Goal: Task Accomplishment & Management: Manage account settings

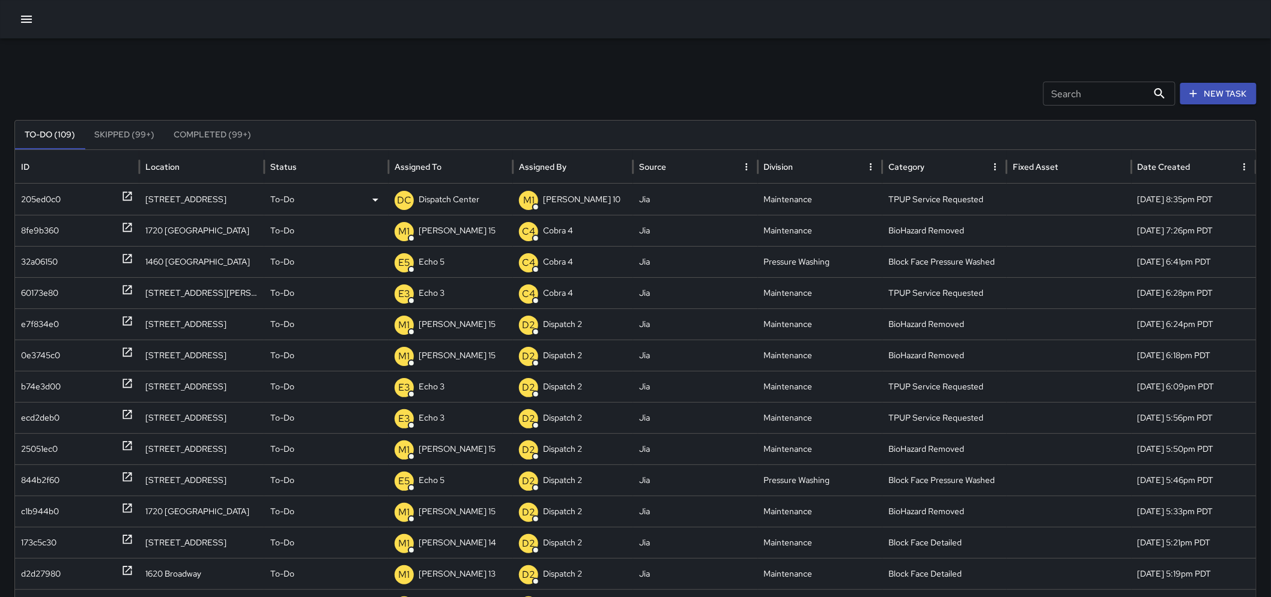
click at [431, 205] on p "Dispatch Center" at bounding box center [449, 199] width 61 height 31
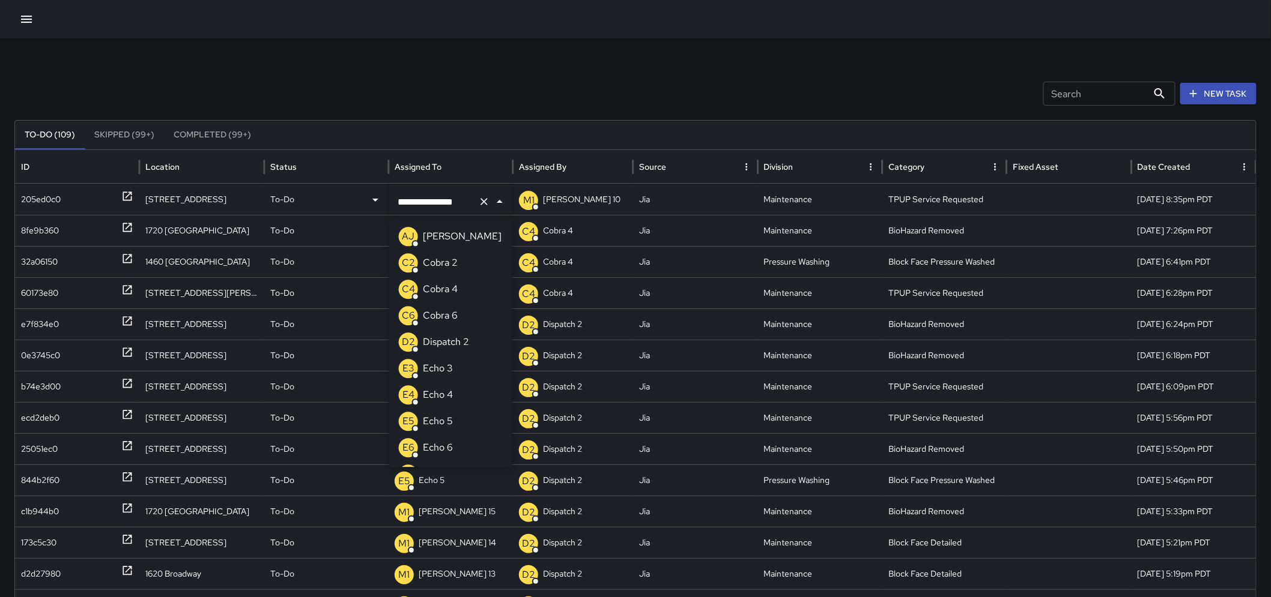
click at [458, 370] on li "E3 Echo 3" at bounding box center [450, 368] width 123 height 26
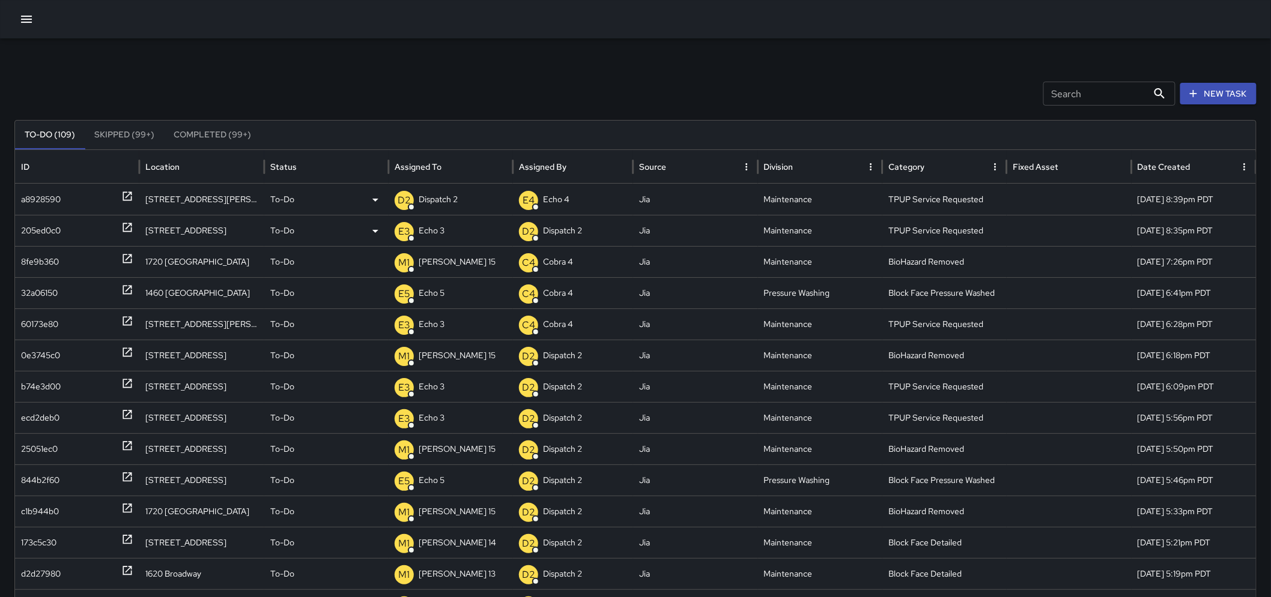
click at [439, 199] on p "Dispatch 2" at bounding box center [438, 199] width 39 height 31
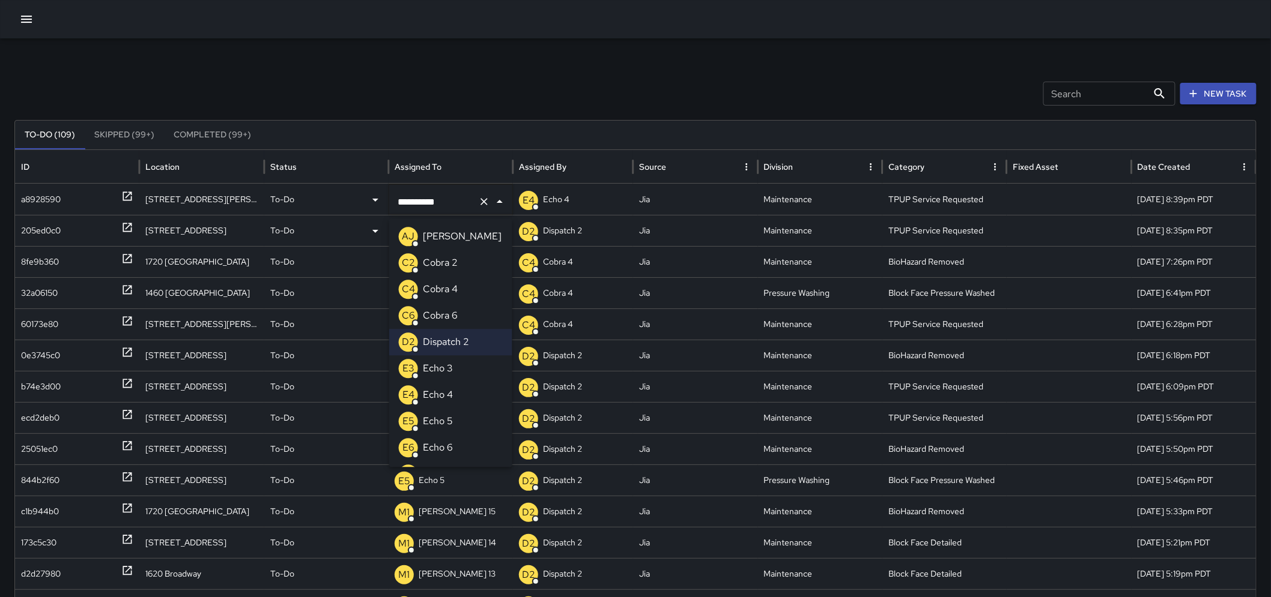
click at [419, 373] on div "E3 Echo 3" at bounding box center [426, 368] width 54 height 19
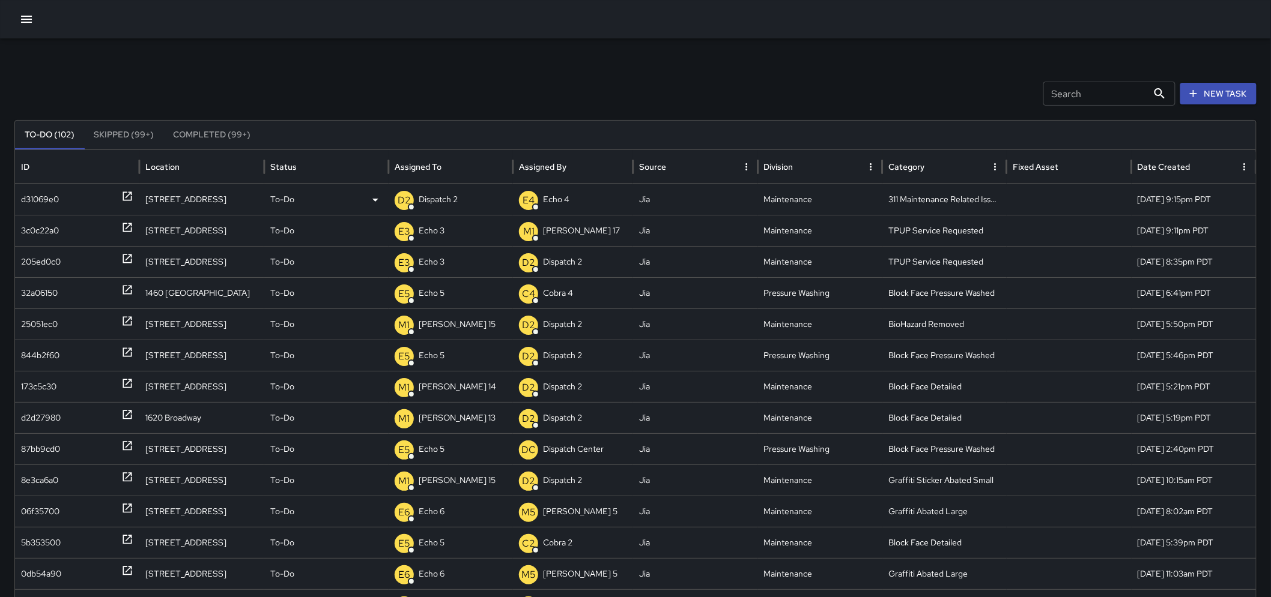
click at [128, 196] on icon at bounding box center [127, 196] width 12 height 12
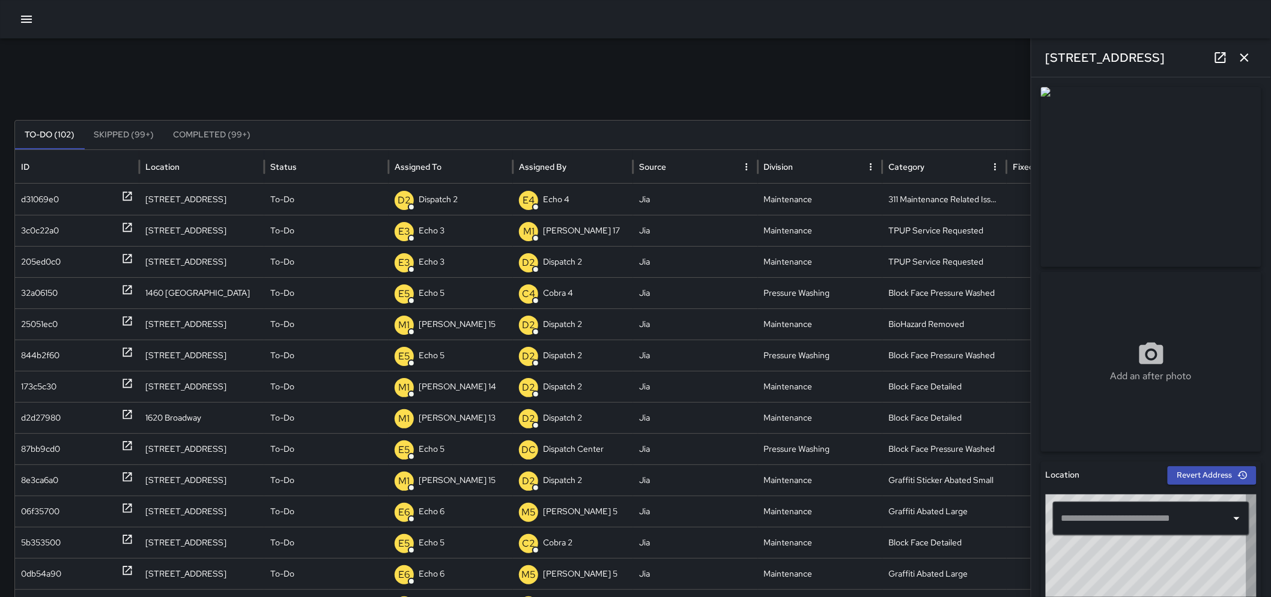
type input "**********"
drag, startPoint x: 1124, startPoint y: 60, endPoint x: 1043, endPoint y: 73, distance: 82.0
click at [1043, 73] on div "180 Grand Avenue" at bounding box center [1151, 57] width 240 height 38
click at [1249, 60] on icon "button" at bounding box center [1244, 57] width 14 height 14
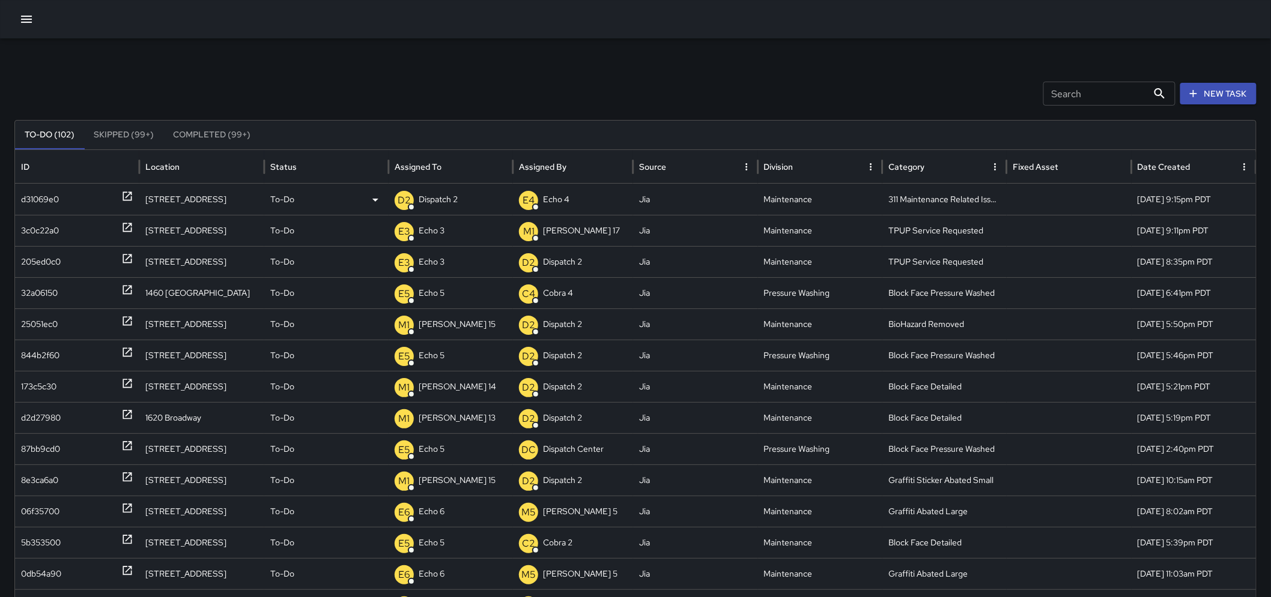
click at [289, 197] on p "To-Do" at bounding box center [282, 199] width 24 height 31
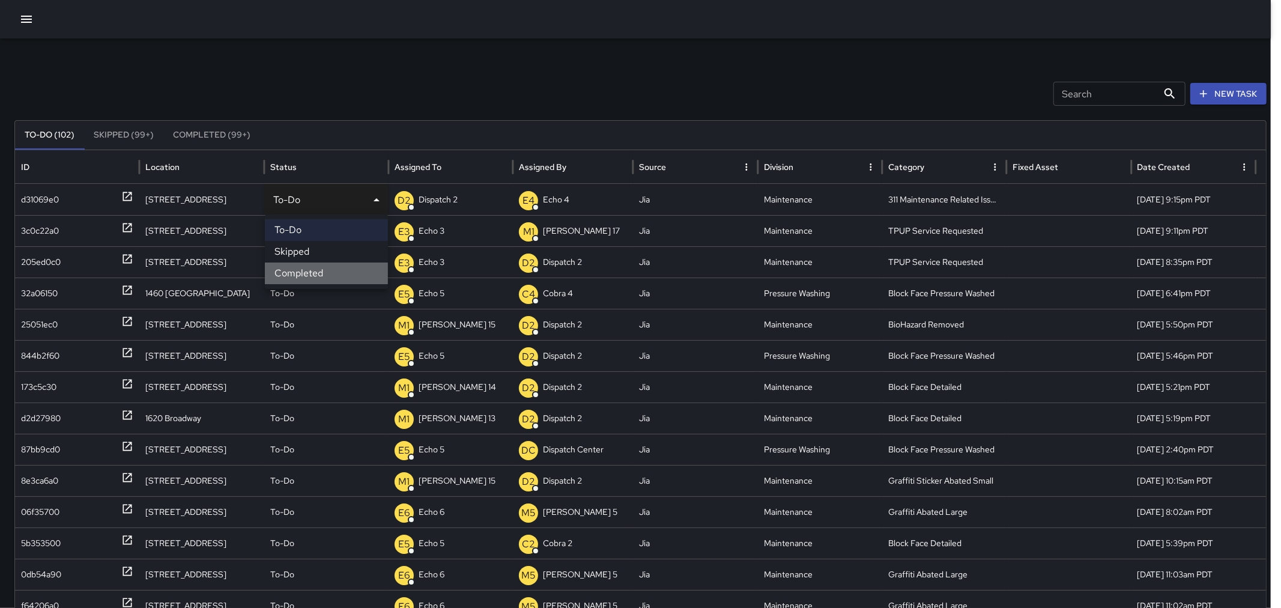
click at [296, 269] on li "Completed" at bounding box center [326, 273] width 123 height 22
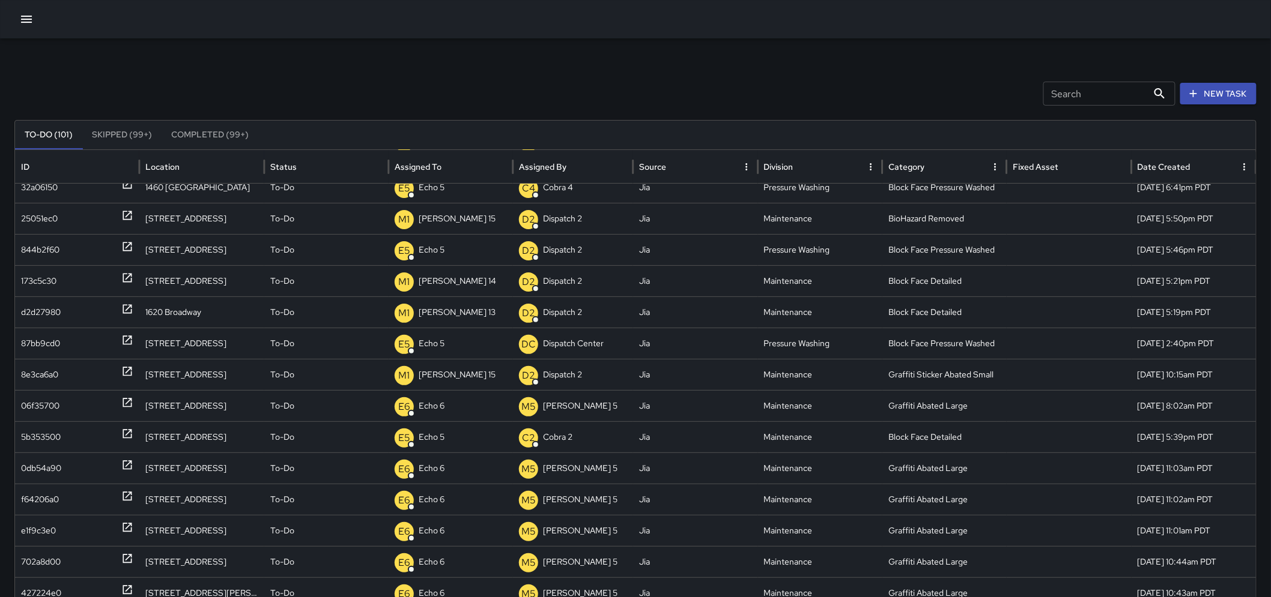
scroll to position [62, 0]
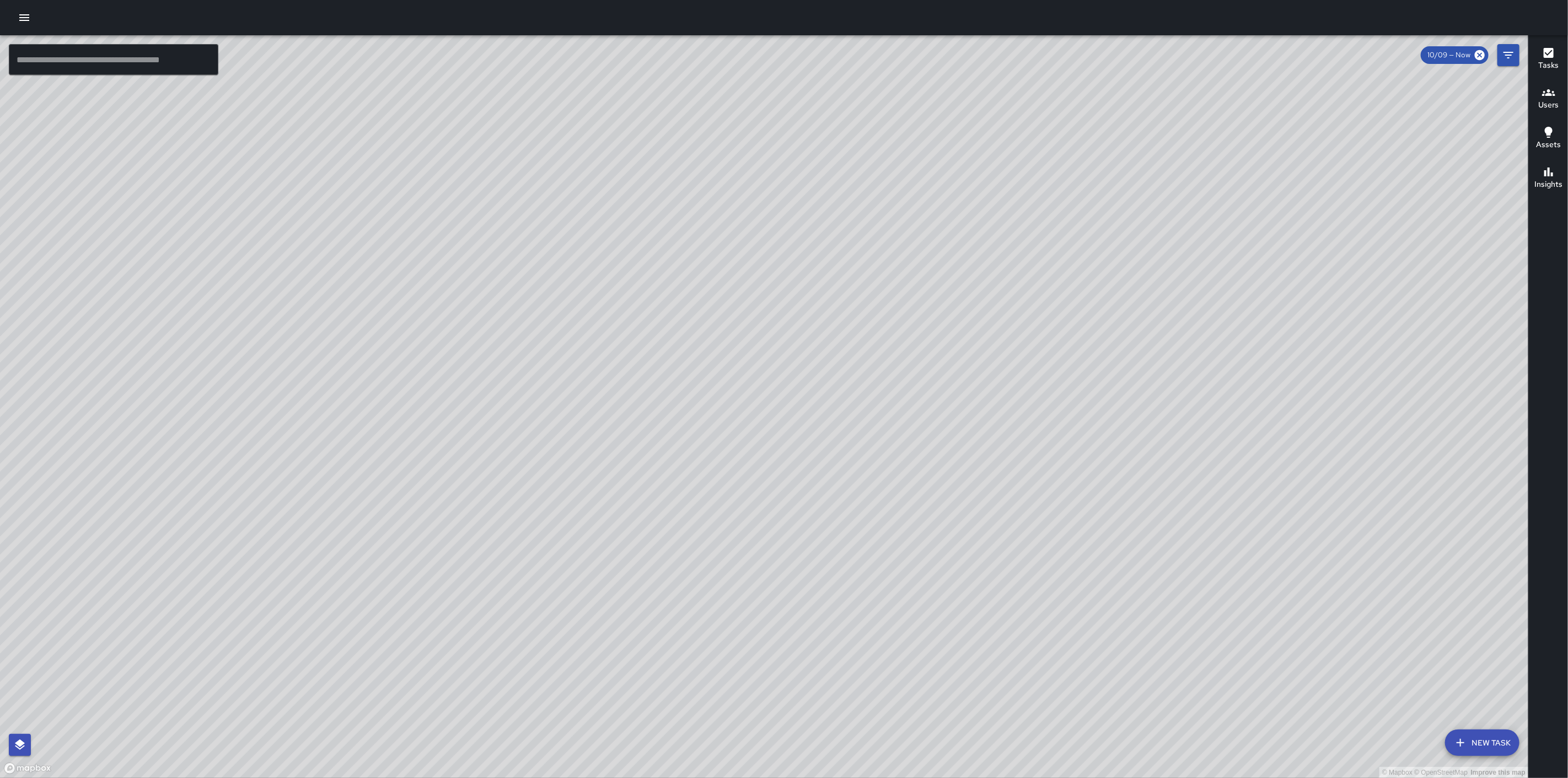
drag, startPoint x: 1250, startPoint y: 191, endPoint x: 1043, endPoint y: 433, distance: 318.5
click at [1043, 443] on div "© Mapbox © OpenStreetMap Improve this map" at bounding box center [764, 406] width 1528 height 742
drag, startPoint x: 1277, startPoint y: 301, endPoint x: 1073, endPoint y: 457, distance: 256.8
click at [1073, 457] on div "© Mapbox © OpenStreetMap Improve this map" at bounding box center [764, 406] width 1528 height 742
drag, startPoint x: 912, startPoint y: 244, endPoint x: 965, endPoint y: 199, distance: 69.5
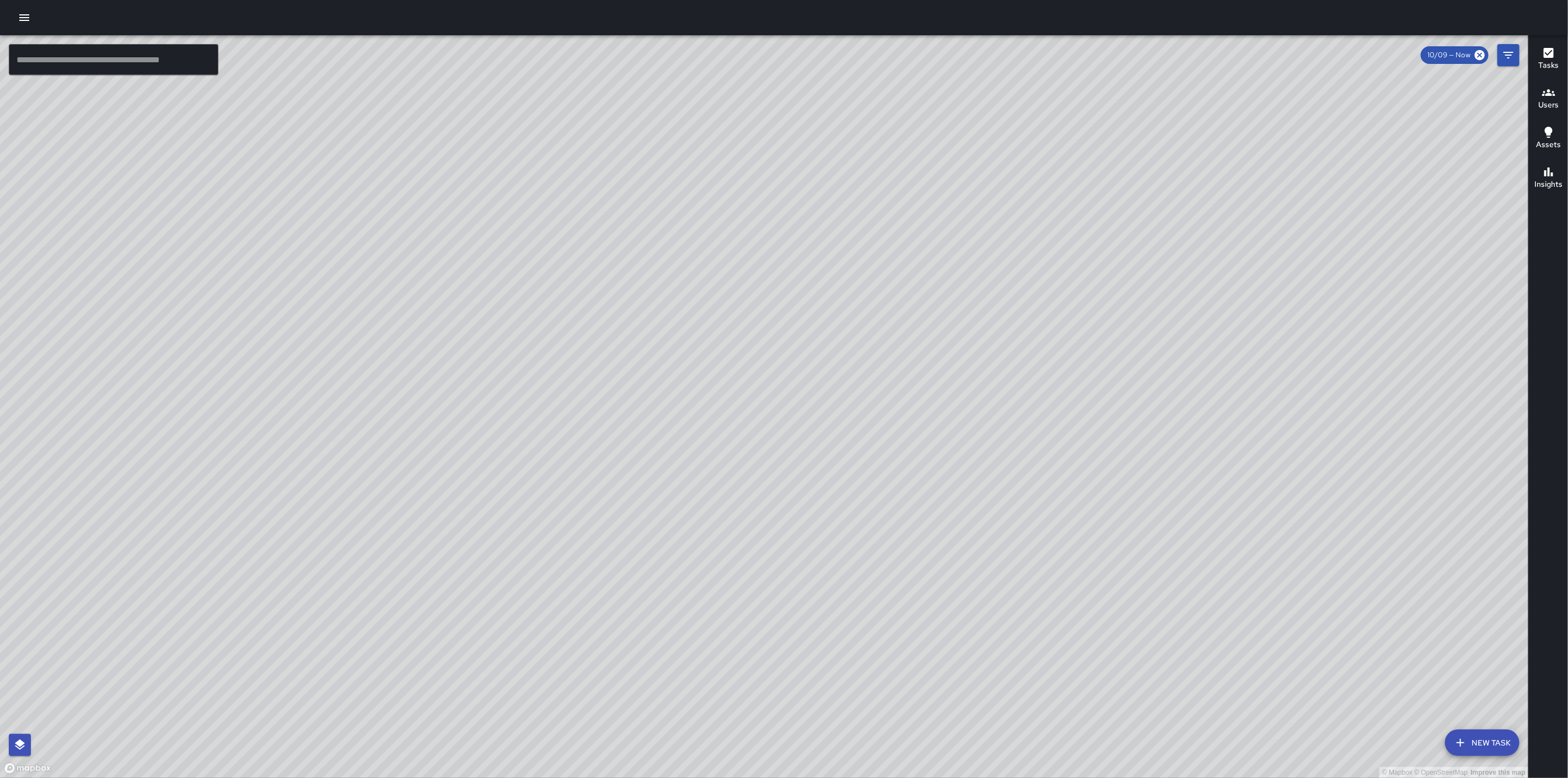
click at [965, 202] on div "© Mapbox © OpenStreetMap Improve this map" at bounding box center [764, 406] width 1528 height 742
drag, startPoint x: 903, startPoint y: 432, endPoint x: 1126, endPoint y: 107, distance: 394.1
click at [1144, 64] on div "© Mapbox © OpenStreetMap Improve this map" at bounding box center [764, 406] width 1528 height 742
drag, startPoint x: 753, startPoint y: 383, endPoint x: 865, endPoint y: 223, distance: 195.3
click at [865, 223] on div "© Mapbox © OpenStreetMap Improve this map" at bounding box center [764, 406] width 1528 height 742
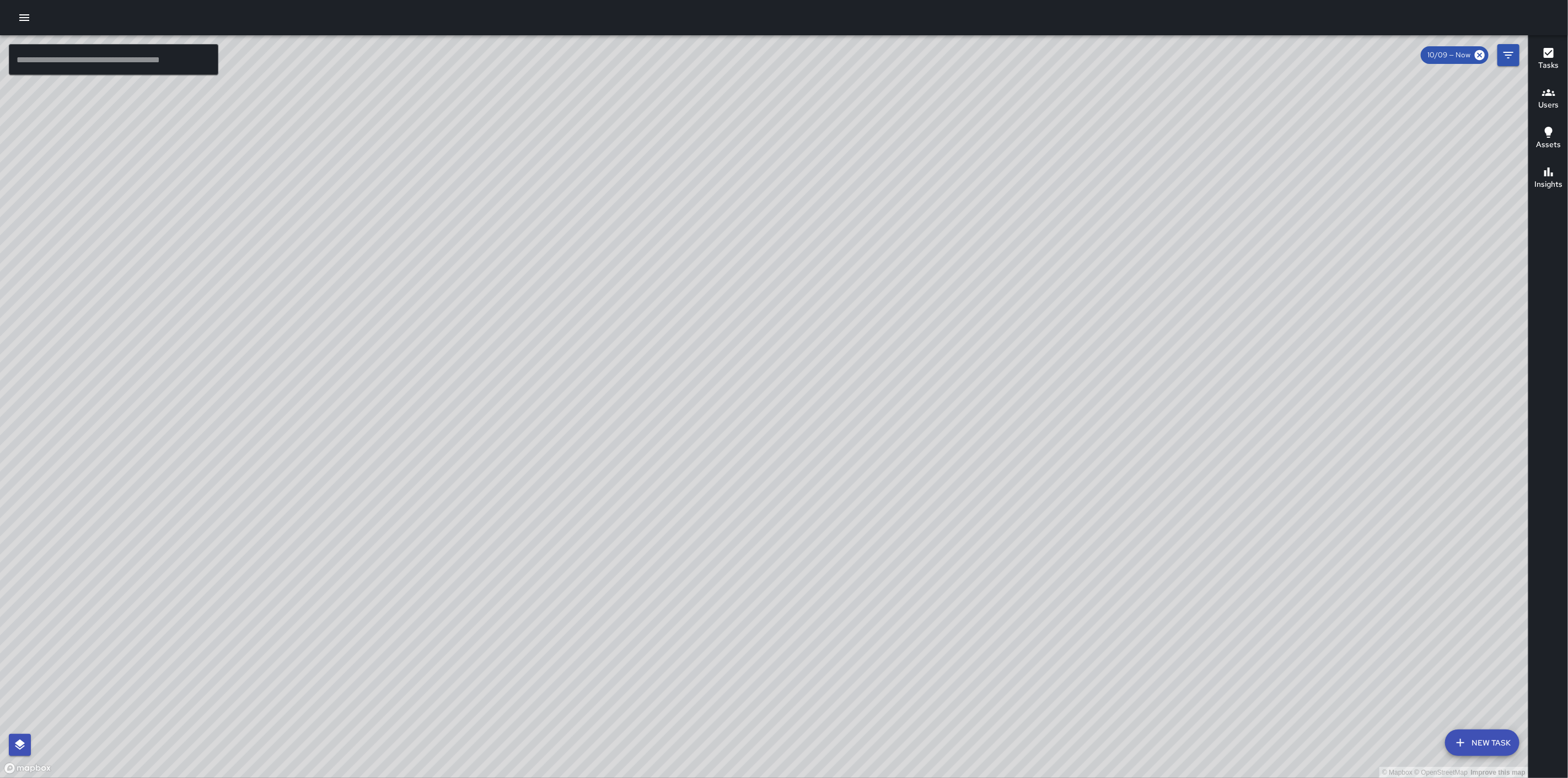
drag, startPoint x: 989, startPoint y: 457, endPoint x: 1099, endPoint y: 163, distance: 313.9
click at [1099, 163] on div "© Mapbox © OpenStreetMap Improve this map" at bounding box center [764, 406] width 1528 height 742
drag, startPoint x: 1170, startPoint y: 188, endPoint x: 1006, endPoint y: 287, distance: 191.6
click at [761, 777] on html "© Mapbox © OpenStreetMap Improve this map ​ New Task 10/09 — Now Map Layers Tas…" at bounding box center [784, 389] width 1568 height 778
drag, startPoint x: 1214, startPoint y: 147, endPoint x: 1192, endPoint y: 216, distance: 72.4
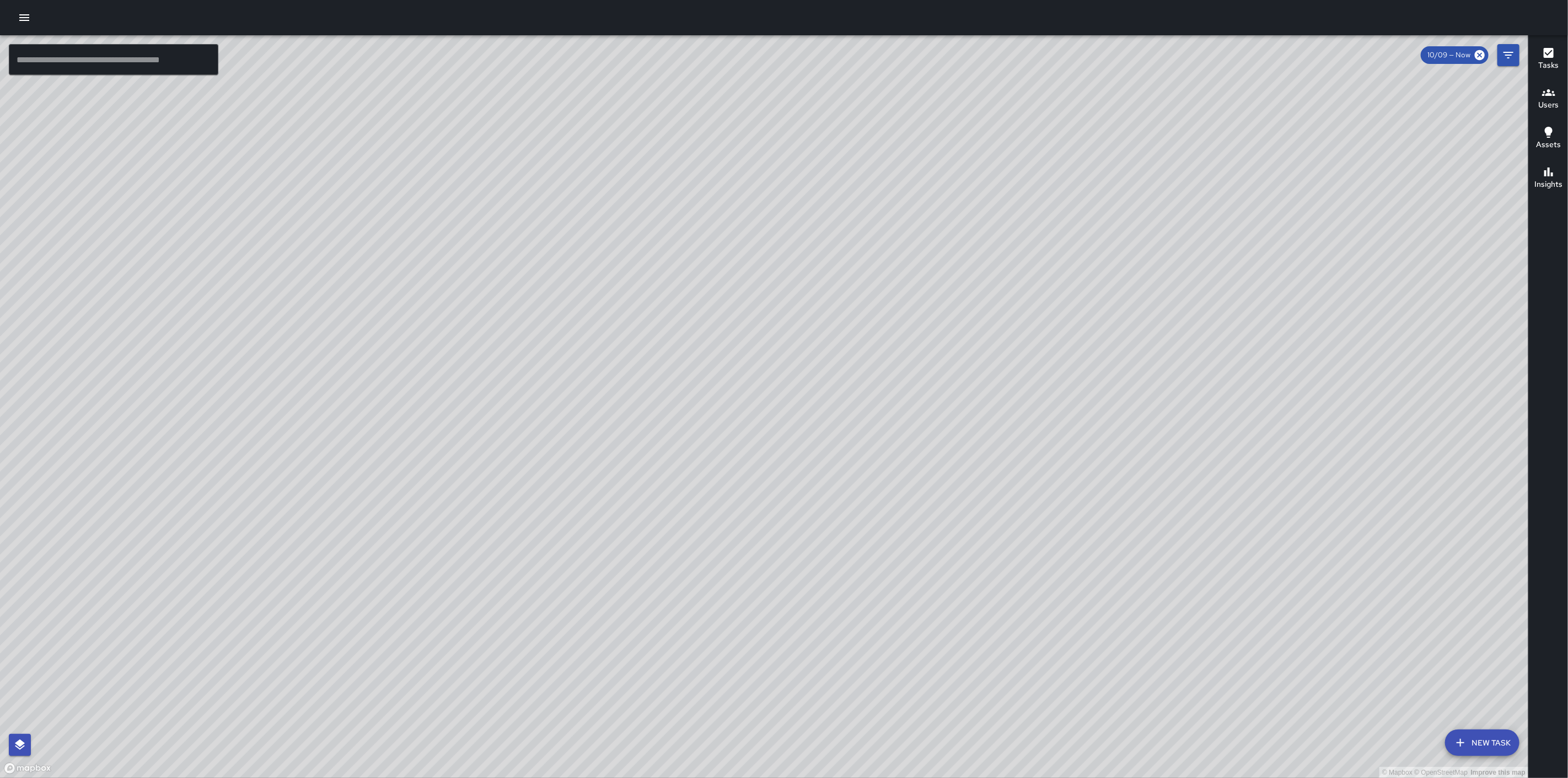
click at [1192, 216] on div "© Mapbox © OpenStreetMap Improve this map ​ New Task 10/09 — Now Map Layers Tas…" at bounding box center [784, 389] width 1568 height 778
drag, startPoint x: 1192, startPoint y: 216, endPoint x: 1047, endPoint y: 530, distance: 345.9
click at [1047, 530] on div "© Mapbox © OpenStreetMap Improve this map" at bounding box center [764, 406] width 1528 height 742
drag, startPoint x: 1230, startPoint y: 225, endPoint x: 1180, endPoint y: 289, distance: 81.2
click at [1181, 288] on div "© Mapbox © OpenStreetMap Improve this map" at bounding box center [764, 406] width 1528 height 742
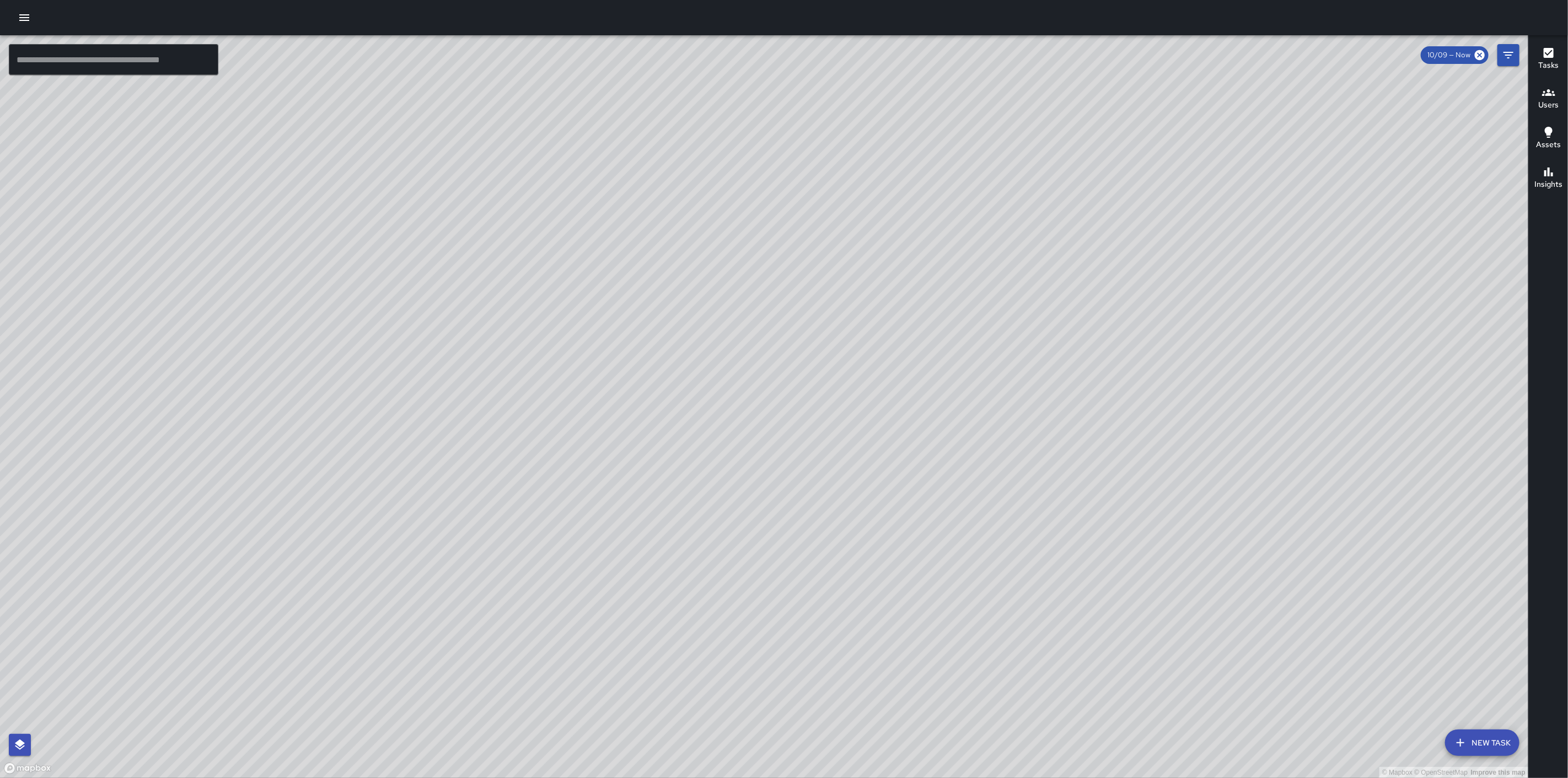
click at [36, 28] on div at bounding box center [784, 17] width 1568 height 35
click at [29, 19] on icon "button" at bounding box center [24, 17] width 13 height 13
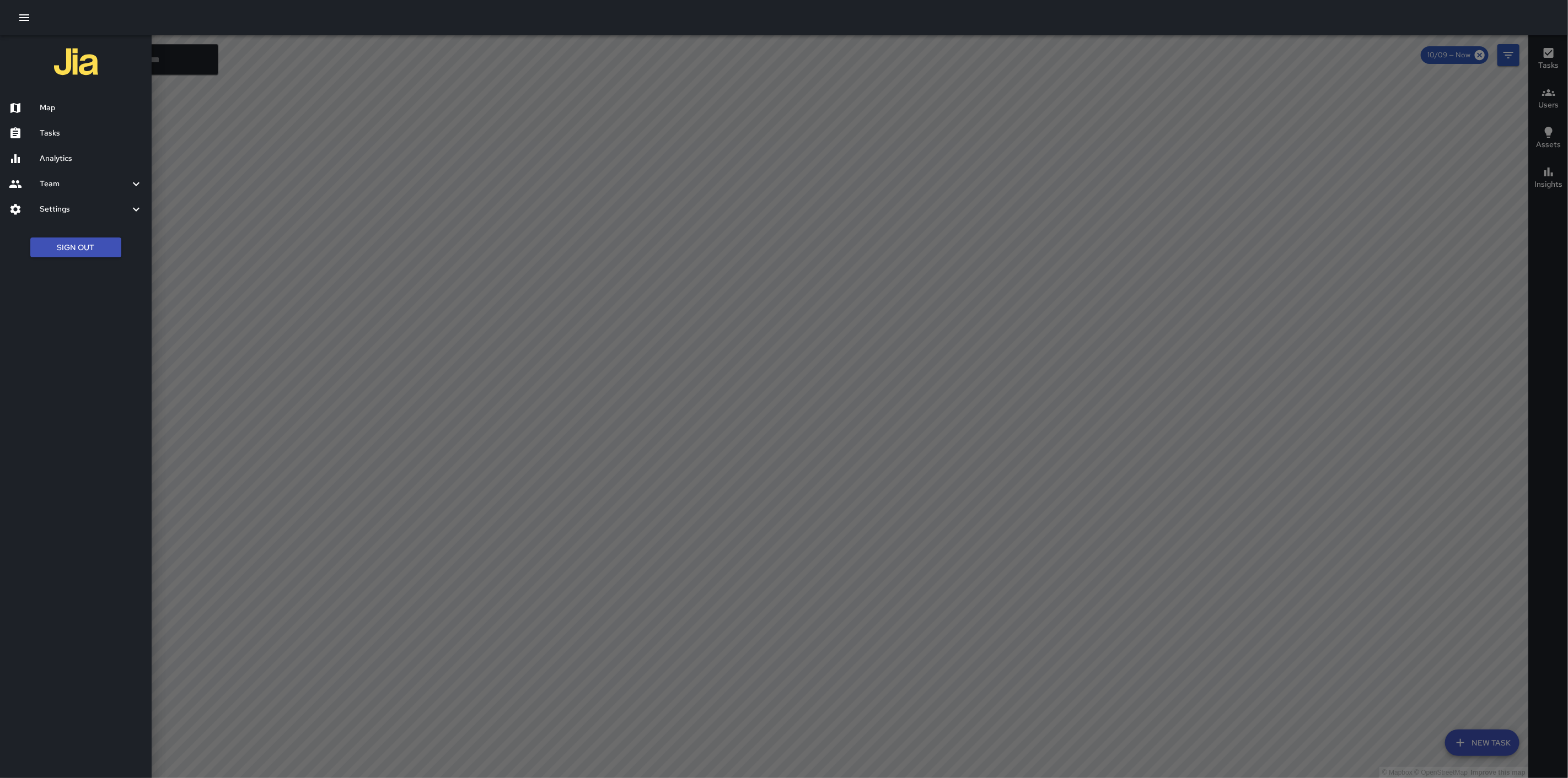
click at [70, 254] on button "Sign Out" at bounding box center [75, 248] width 91 height 20
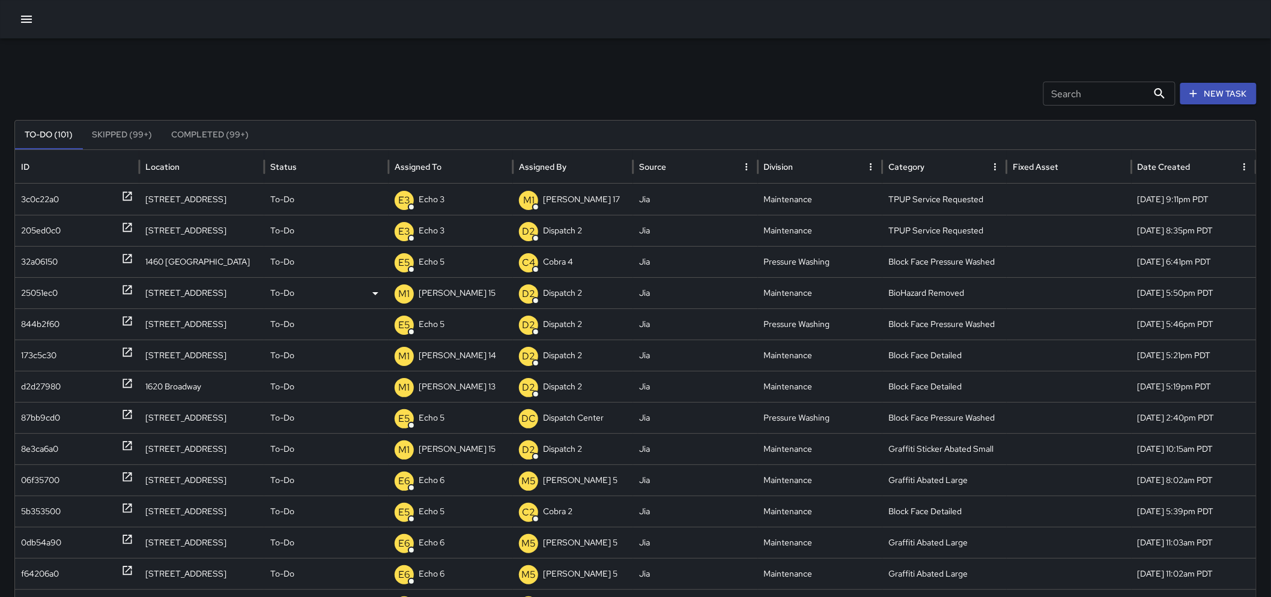
click at [443, 291] on p "[PERSON_NAME] 15" at bounding box center [457, 293] width 77 height 31
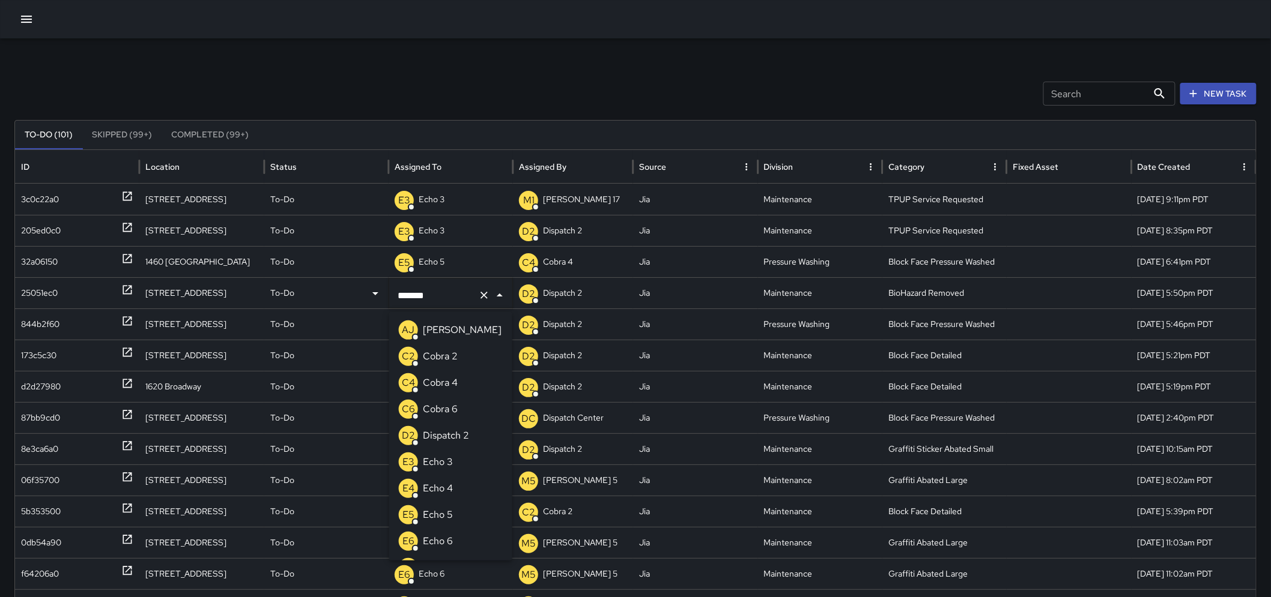
scroll to position [1231, 0]
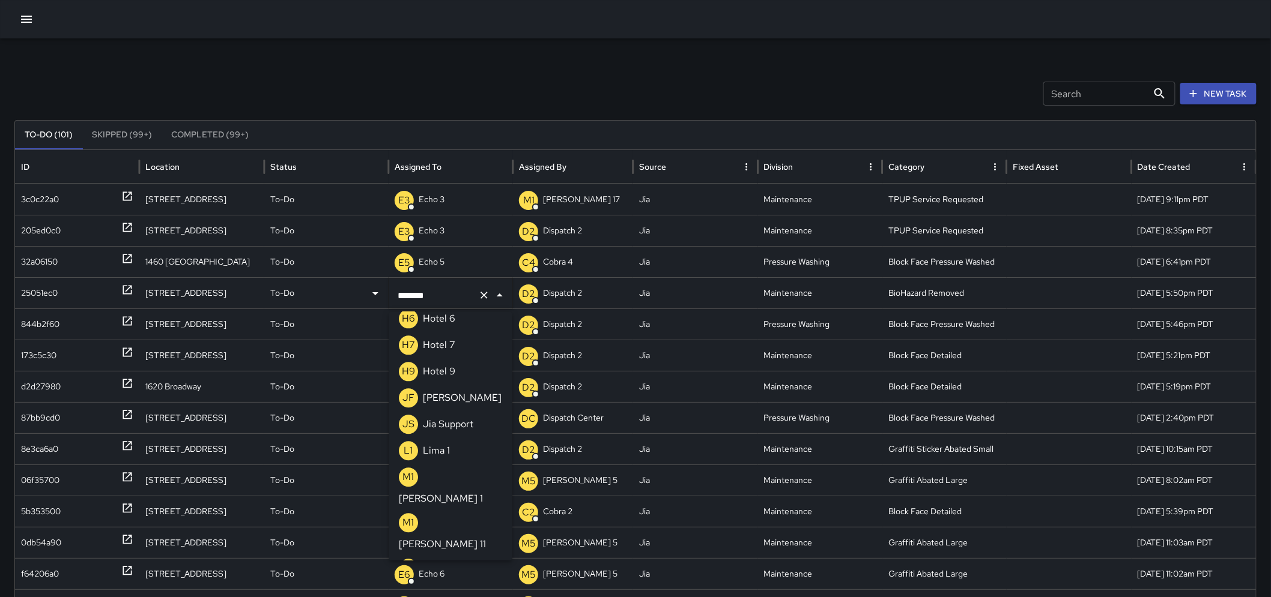
drag, startPoint x: 437, startPoint y: 294, endPoint x: 388, endPoint y: 295, distance: 48.0
click at [389, 295] on div "******* ​" at bounding box center [450, 296] width 123 height 34
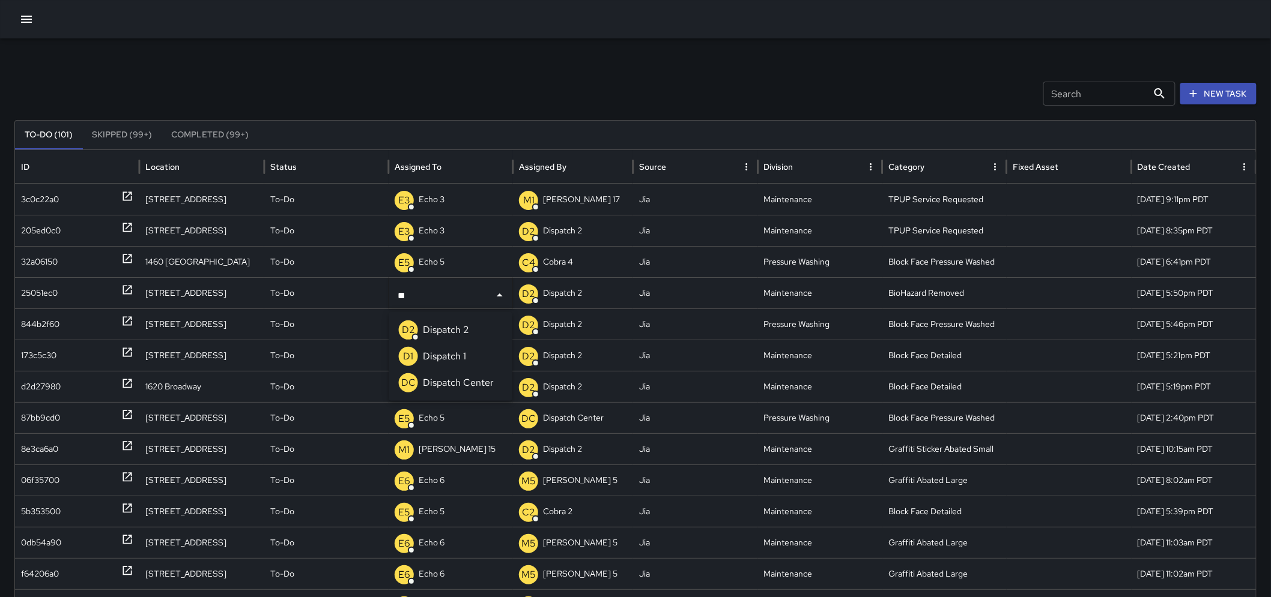
click at [431, 379] on p "Dispatch Center" at bounding box center [458, 383] width 71 height 14
drag, startPoint x: 440, startPoint y: 350, endPoint x: 413, endPoint y: 352, distance: 27.7
click at [413, 352] on div "M1 Mike 14" at bounding box center [451, 355] width 112 height 31
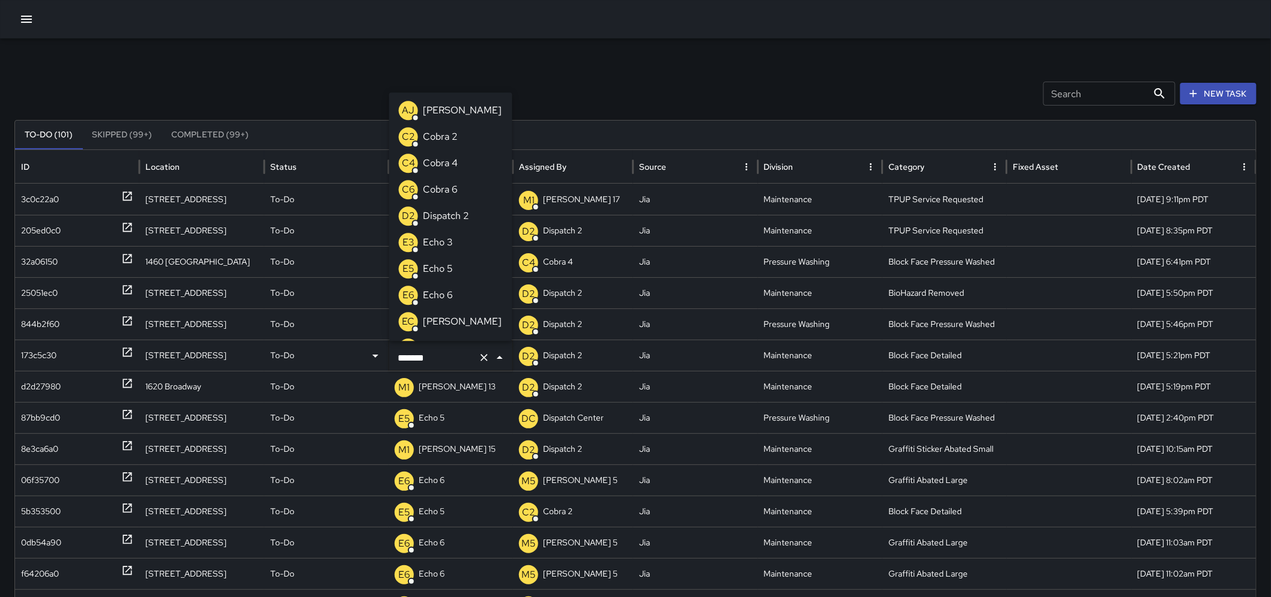
scroll to position [1204, 0]
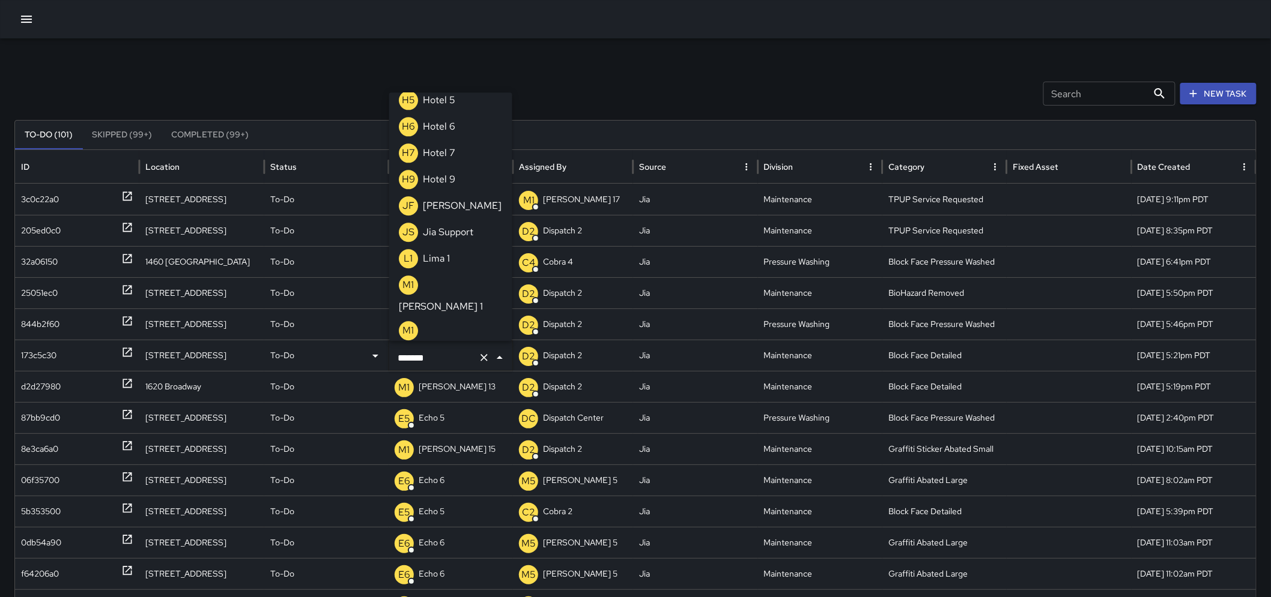
drag, startPoint x: 446, startPoint y: 352, endPoint x: 391, endPoint y: 356, distance: 54.8
click at [391, 356] on div "******* ​" at bounding box center [450, 358] width 123 height 34
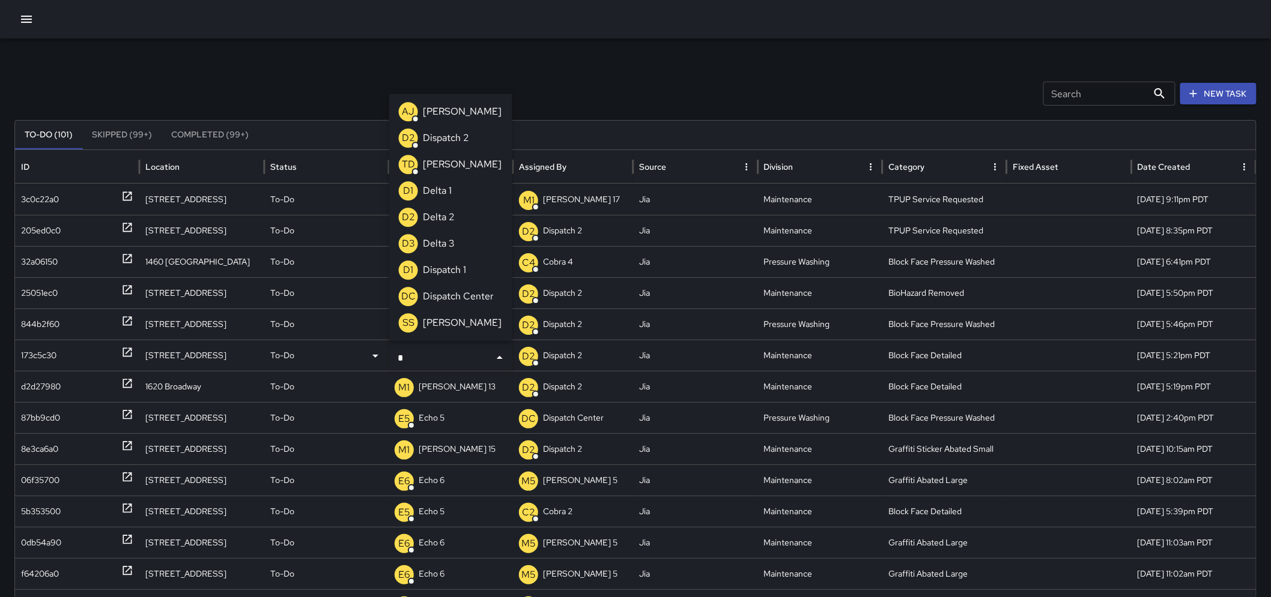
click at [475, 301] on p "Dispatch Center" at bounding box center [458, 296] width 71 height 14
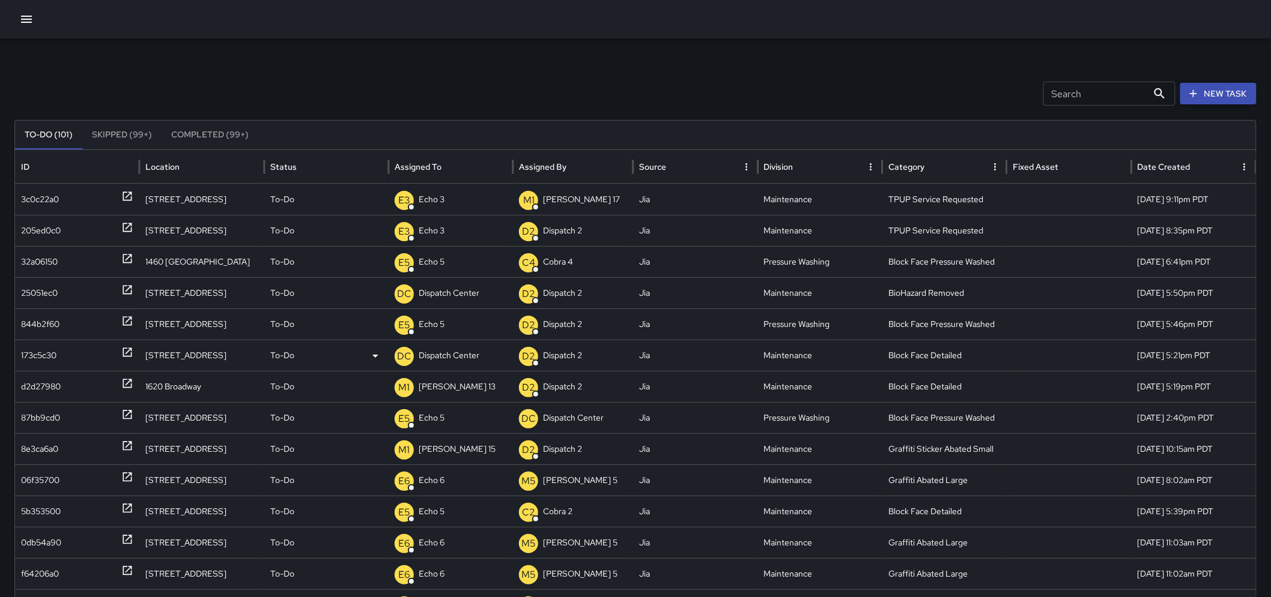
scroll to position [62, 0]
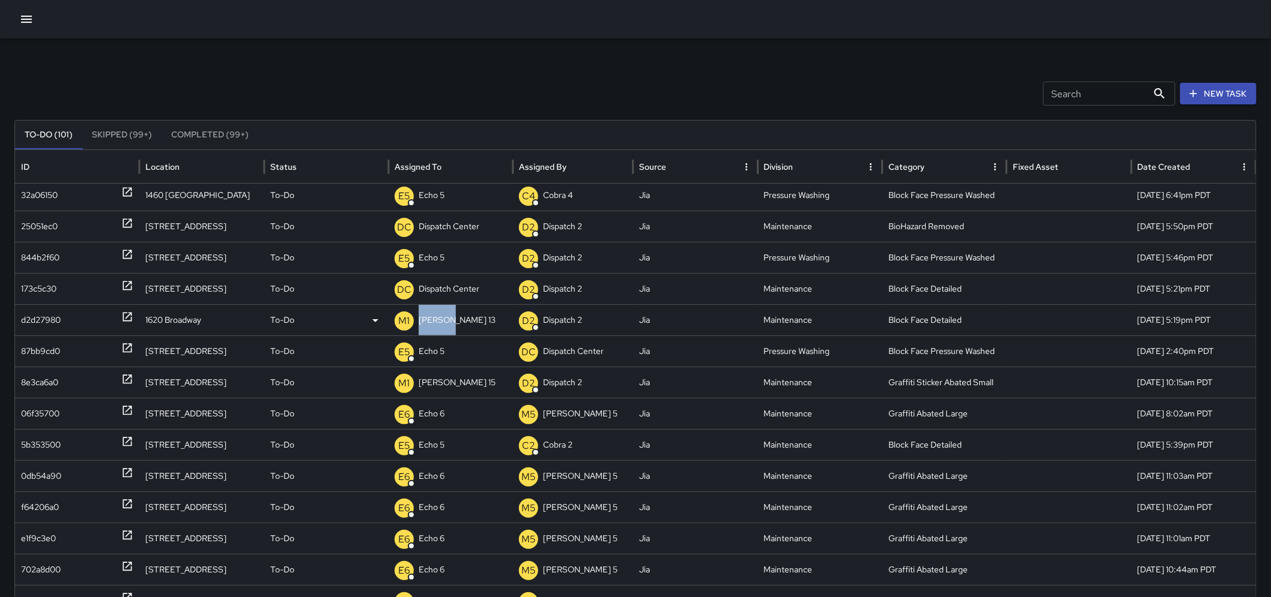
drag, startPoint x: 469, startPoint y: 321, endPoint x: 407, endPoint y: 321, distance: 62.4
click at [407, 321] on div "M1 Mike 13" at bounding box center [451, 320] width 112 height 31
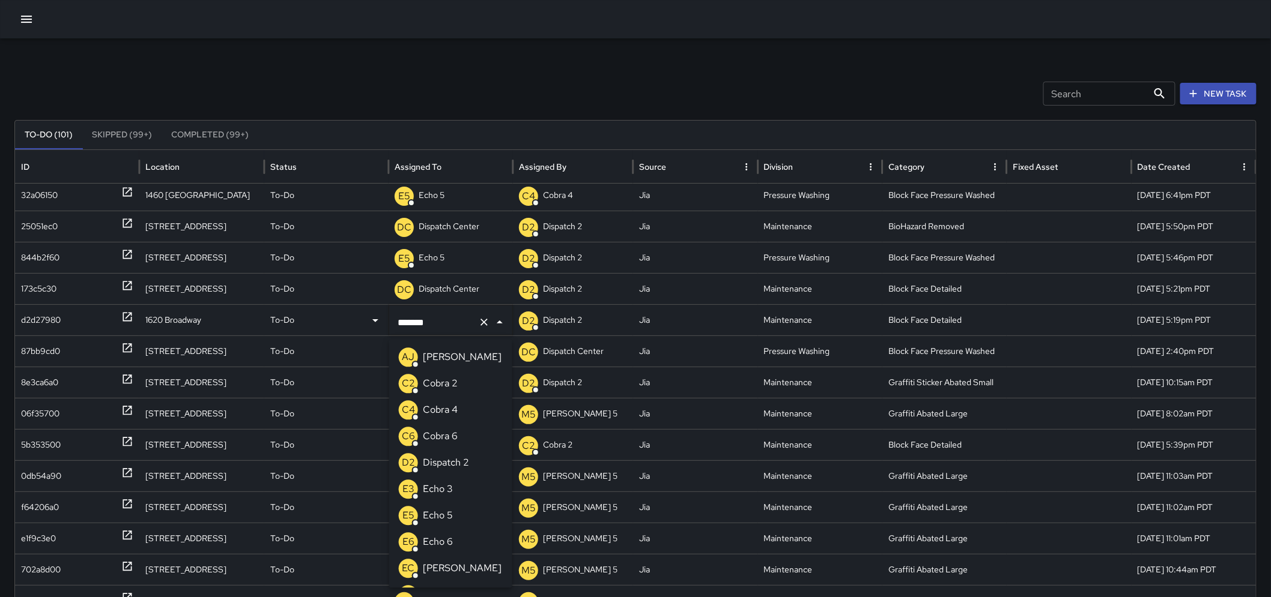
scroll to position [1178, 0]
drag, startPoint x: 411, startPoint y: 321, endPoint x: 382, endPoint y: 319, distance: 28.9
click at [382, 319] on div "d2d27980 1620 Broadway To-Do ******* ​ D2 Dispatch 2 Jia Maintenance Block Face…" at bounding box center [640, 319] width 1251 height 31
type input "**"
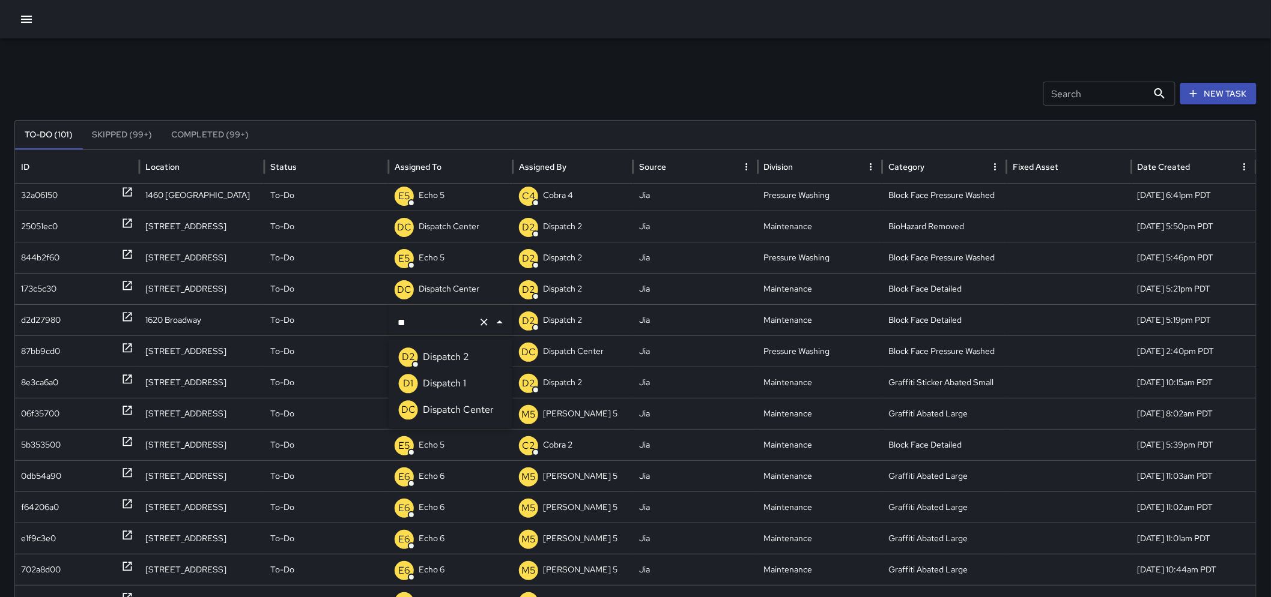
click at [469, 404] on p "Dispatch Center" at bounding box center [458, 411] width 71 height 14
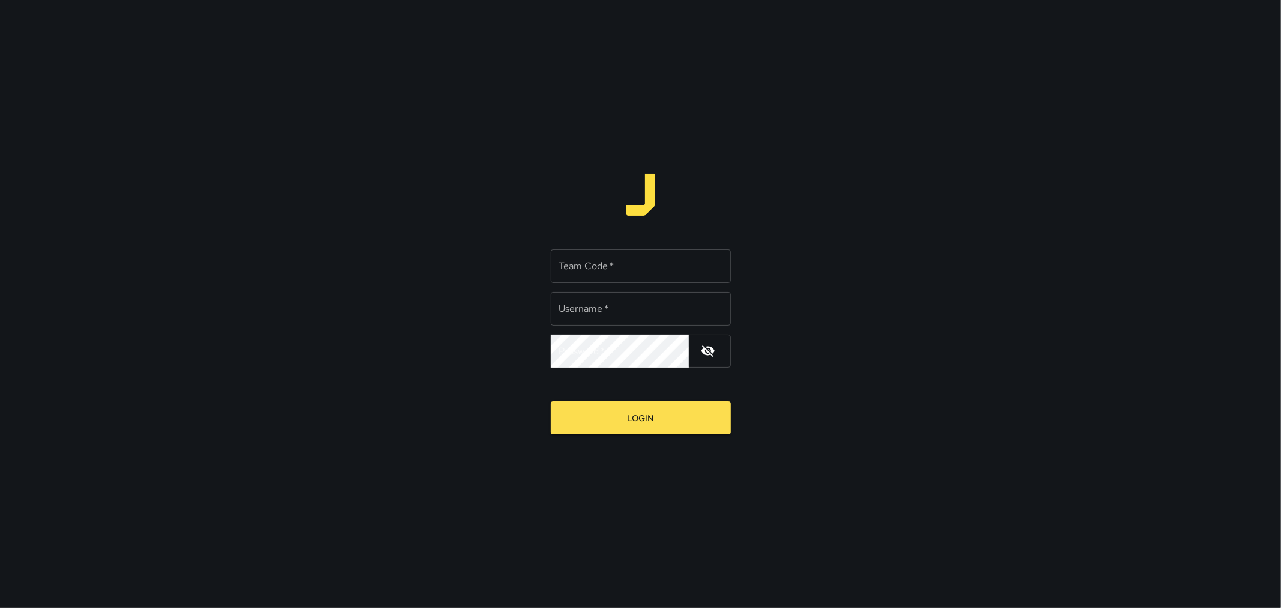
type input "*********"
